Goal: Find specific page/section: Find specific page/section

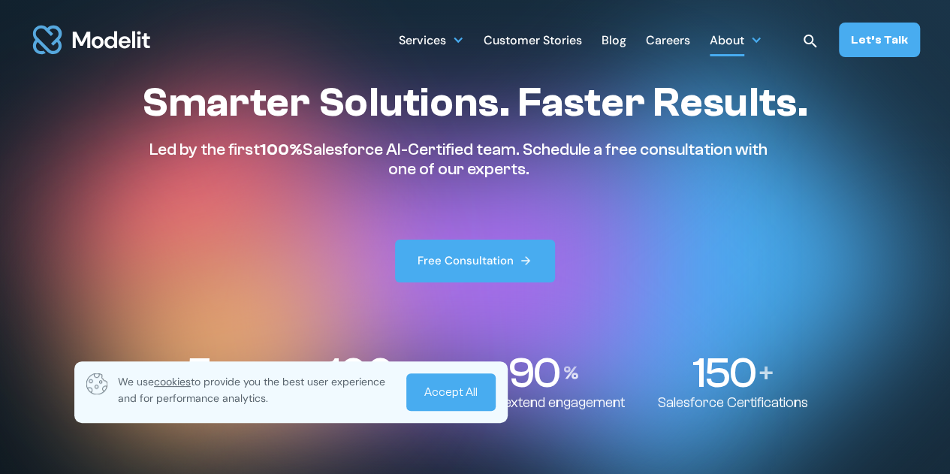
click at [734, 38] on div "About" at bounding box center [727, 41] width 35 height 29
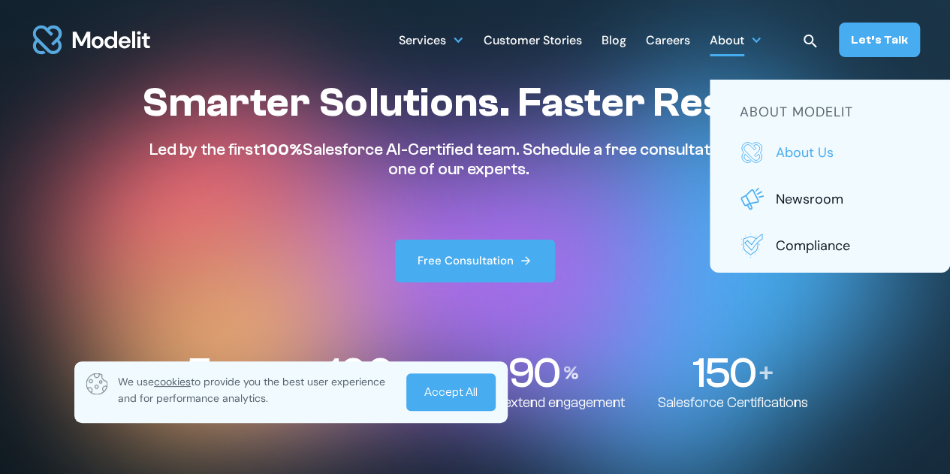
click at [769, 154] on link "About us" at bounding box center [830, 152] width 180 height 24
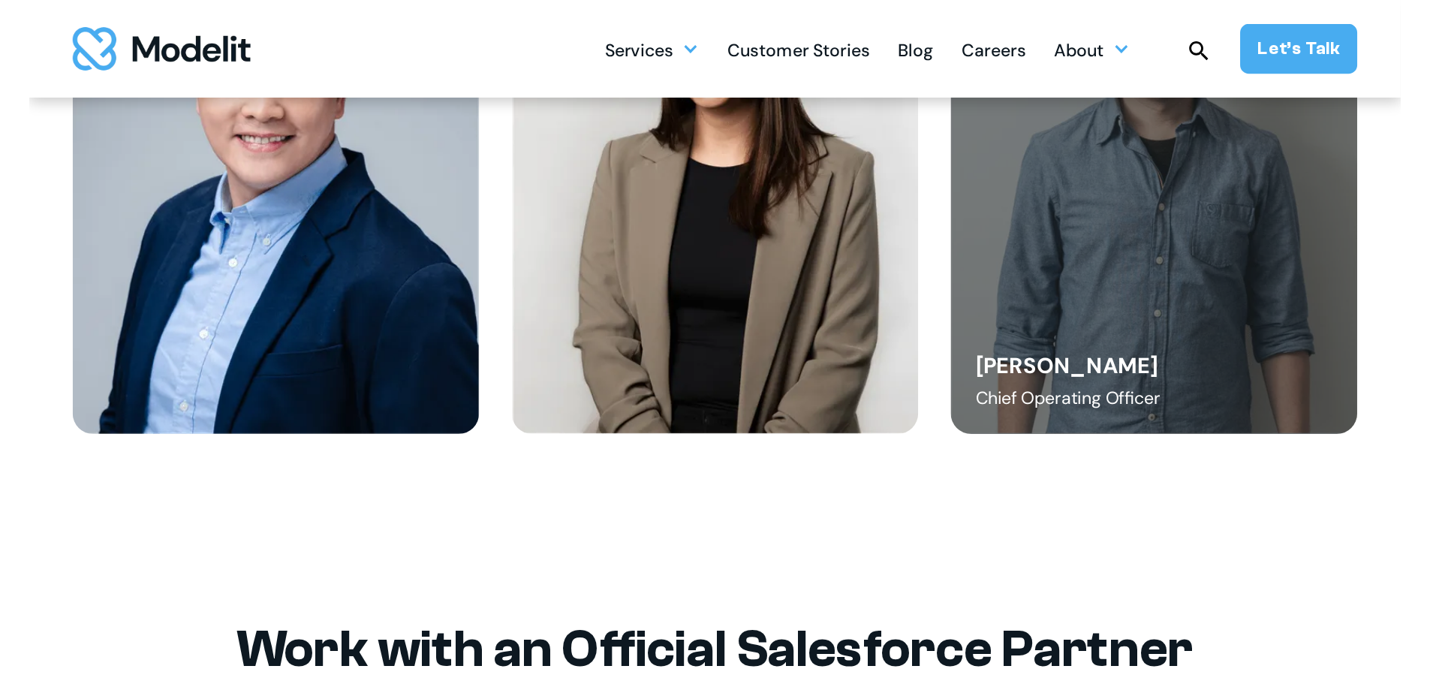
scroll to position [2000, 0]
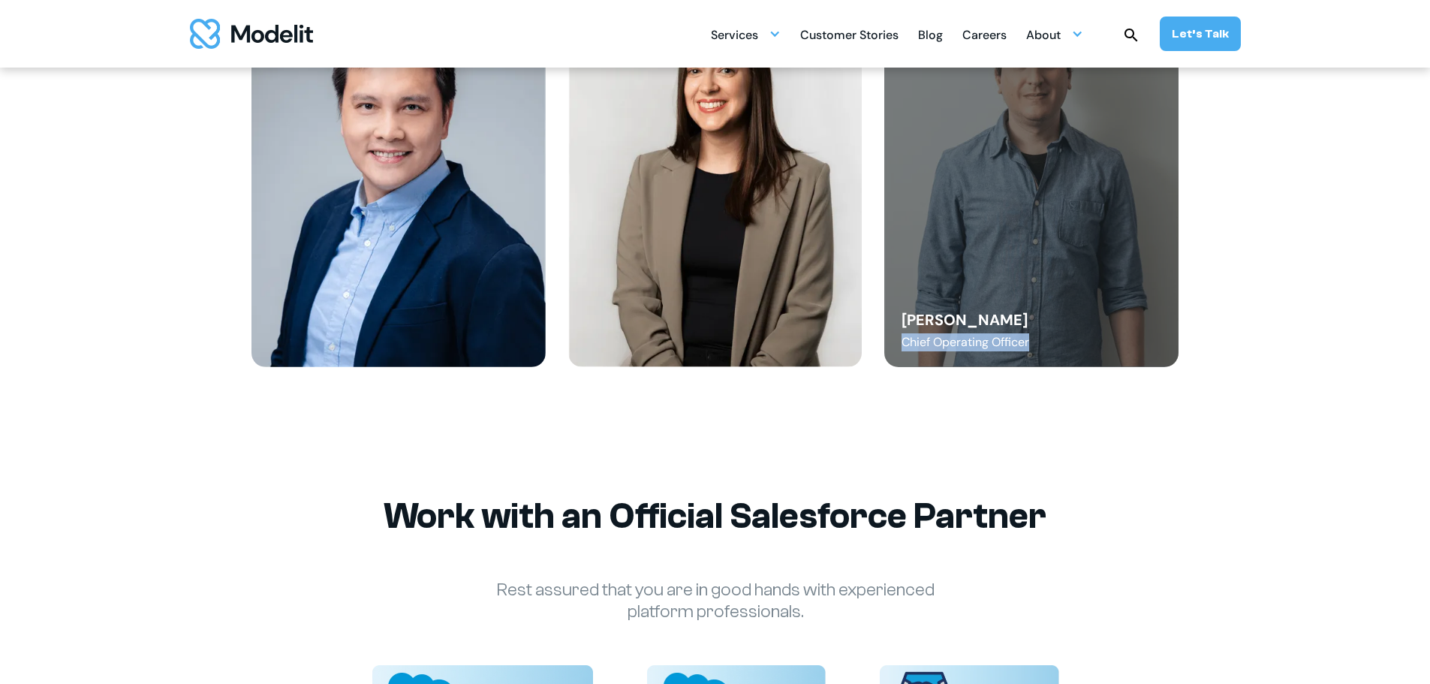
copy div "Chief Operating Officer"
drag, startPoint x: 901, startPoint y: 339, endPoint x: 1032, endPoint y: 342, distance: 130.7
click at [949, 342] on div "Diego Febles Chief Operating Officer" at bounding box center [1032, 181] width 294 height 372
drag, startPoint x: 901, startPoint y: 316, endPoint x: 1003, endPoint y: 306, distance: 102.7
click at [949, 306] on div "Diego Febles Chief Operating Officer" at bounding box center [1032, 181] width 294 height 372
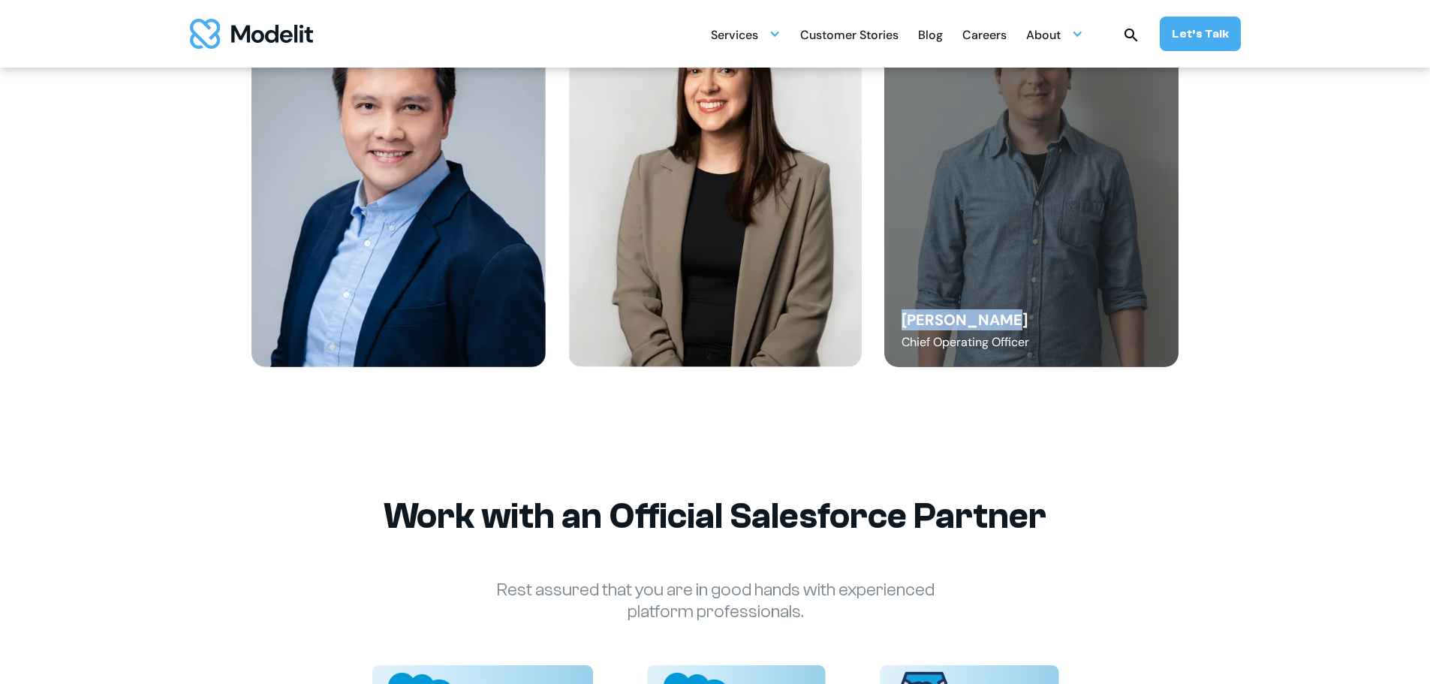
copy div "Diego Febles"
